Goal: Information Seeking & Learning: Learn about a topic

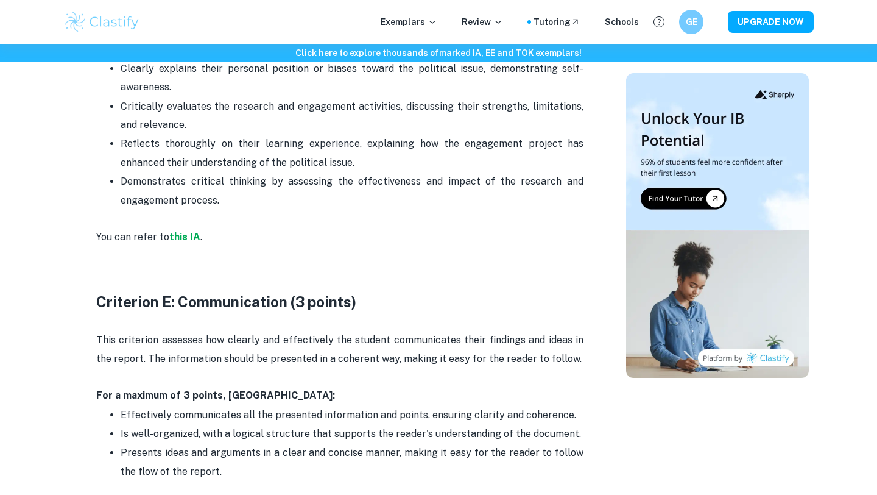
scroll to position [1935, 0]
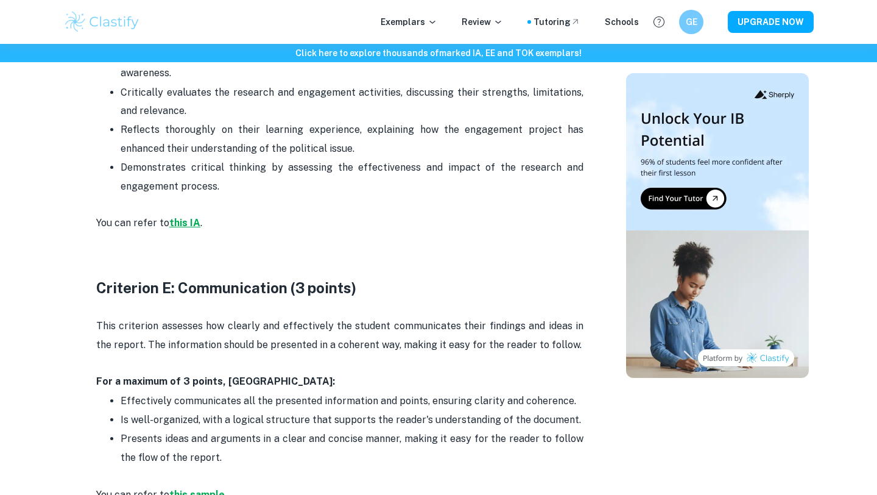
click at [189, 223] on strong "this IA" at bounding box center [184, 223] width 31 height 12
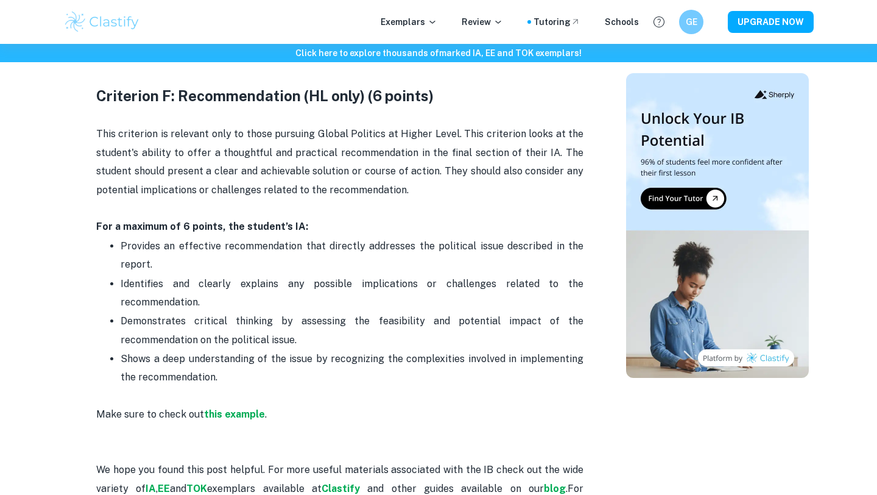
scroll to position [2377, 0]
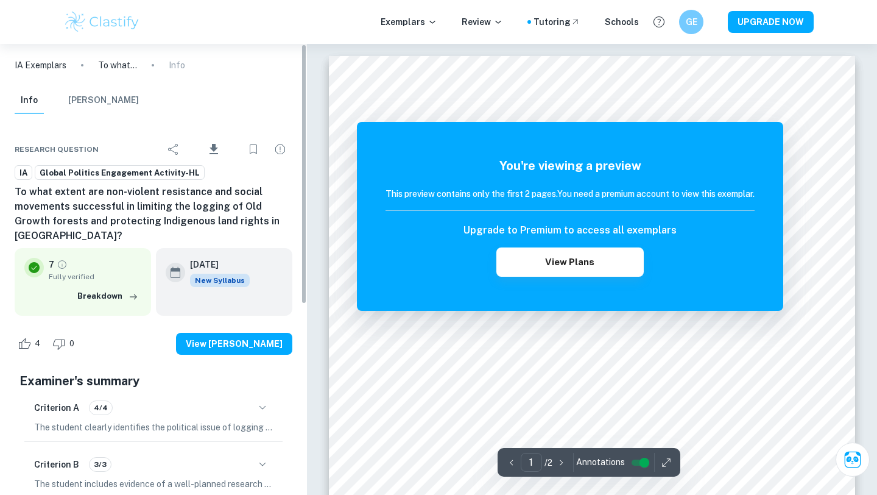
click at [79, 97] on button "[PERSON_NAME]" at bounding box center [103, 100] width 71 height 27
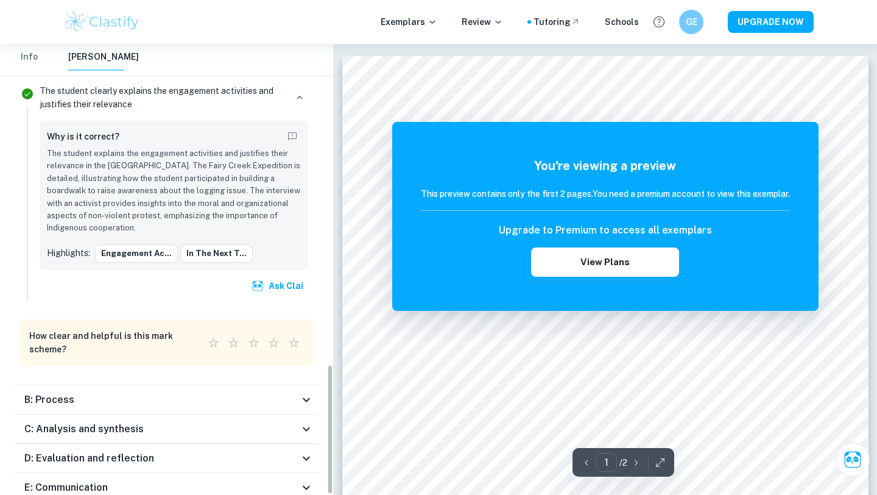
scroll to position [1111, 0]
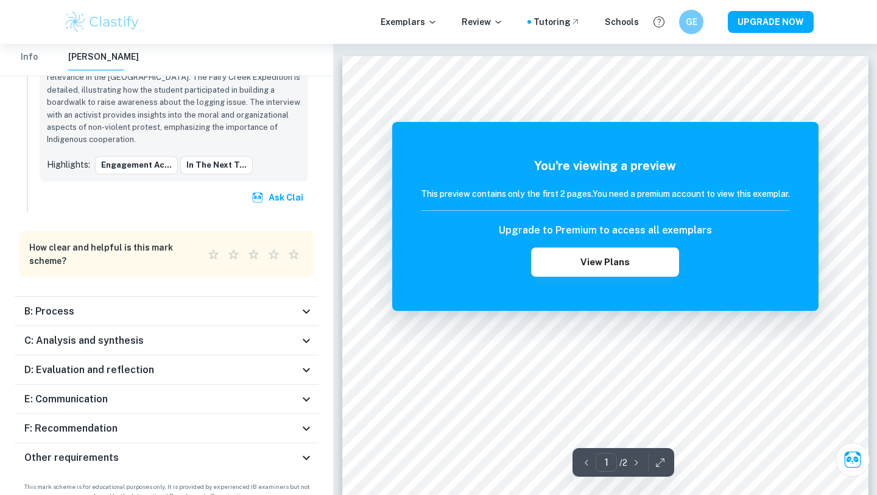
click at [167, 363] on div "D: Evaluation and reflection" at bounding box center [161, 370] width 275 height 15
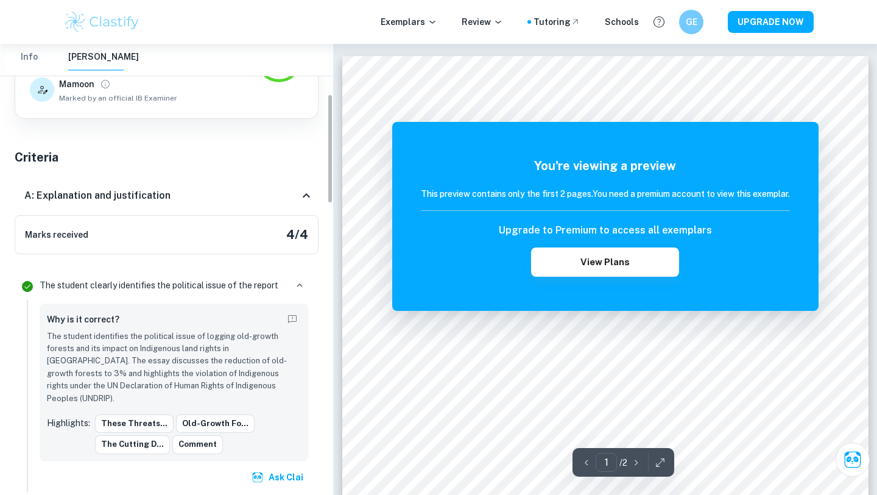
scroll to position [0, 0]
